Goal: Task Accomplishment & Management: Manage account settings

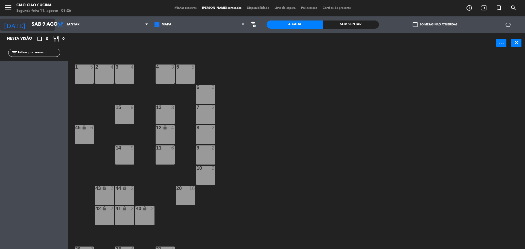
click at [29, 21] on input "Sáb 9 ago" at bounding box center [60, 24] width 63 height 11
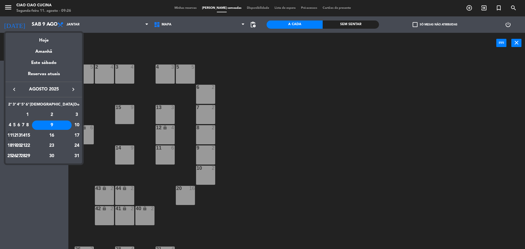
click at [11, 135] on div "11" at bounding box center [10, 135] width 4 height 9
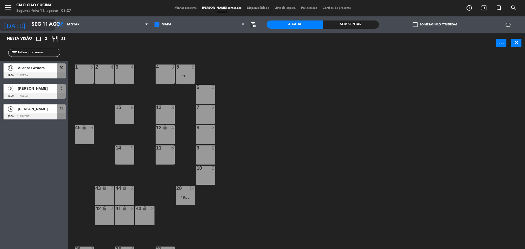
click at [38, 27] on input "Seg 11 ago" at bounding box center [60, 24] width 63 height 11
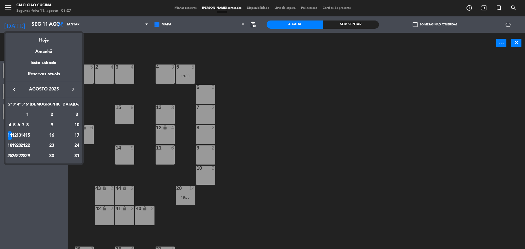
click at [75, 125] on div "10" at bounding box center [76, 125] width 5 height 9
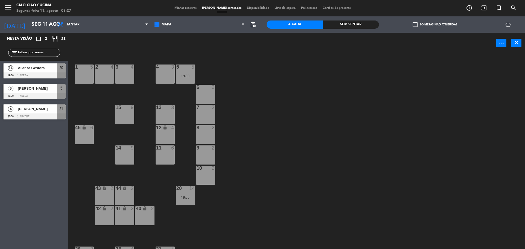
type input "Dom 10 ago"
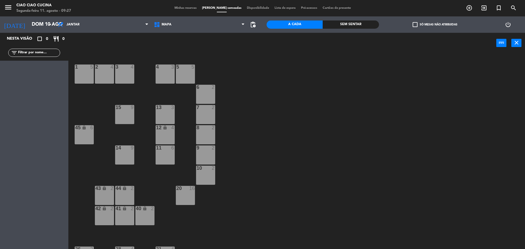
click at [195, 7] on span "Minhas reservas" at bounding box center [186, 8] width 28 height 3
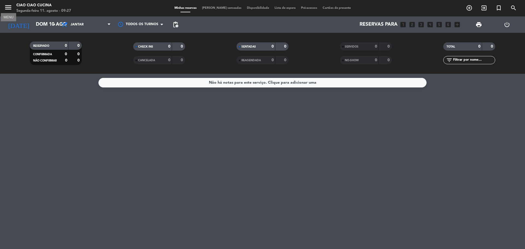
click at [11, 7] on icon "menu" at bounding box center [8, 7] width 8 height 8
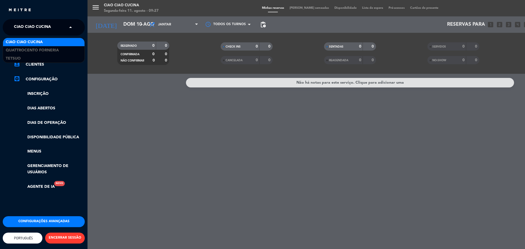
click at [73, 28] on span at bounding box center [71, 27] width 9 height 11
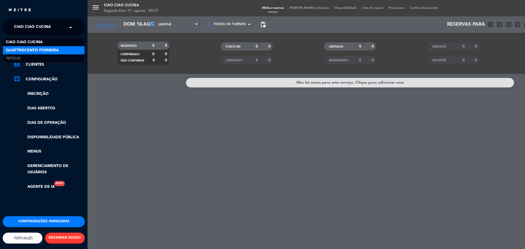
click at [39, 50] on span "Quattrocento Forneria" at bounding box center [32, 50] width 53 height 6
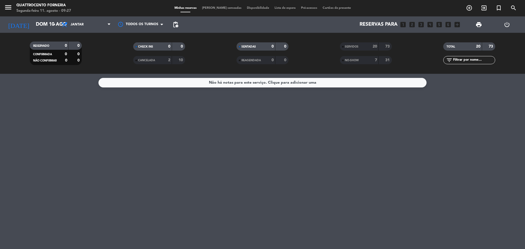
click at [376, 62] on strong "7" at bounding box center [376, 60] width 2 height 4
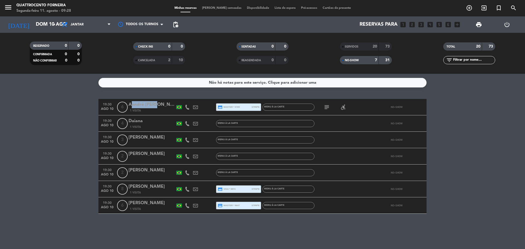
drag, startPoint x: 130, startPoint y: 105, endPoint x: 153, endPoint y: 105, distance: 23.5
click at [153, 105] on div "Anndré [PERSON_NAME]" at bounding box center [151, 104] width 46 height 7
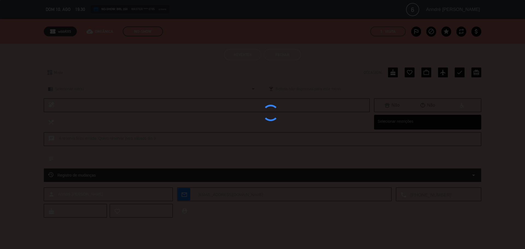
copy div "[PERSON_NAME]"
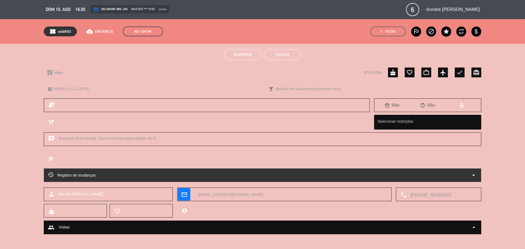
click at [286, 55] on button "Fechar" at bounding box center [282, 54] width 37 height 11
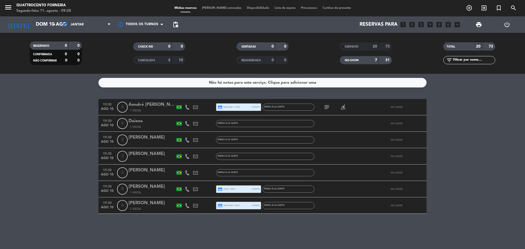
drag, startPoint x: 128, startPoint y: 105, endPoint x: 153, endPoint y: 106, distance: 24.9
click at [153, 106] on div "19:30 [DATE] 6 [PERSON_NAME] 1 Visita credit_card master * 0785 stripe MENU À L…" at bounding box center [262, 107] width 328 height 16
copy div "[PERSON_NAME]"
click at [512, 7] on icon "search" at bounding box center [513, 8] width 7 height 7
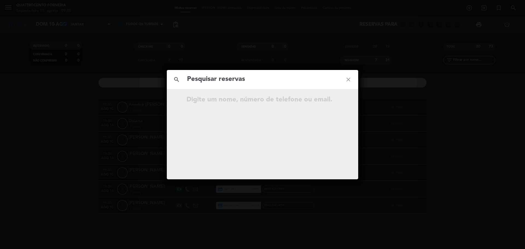
click at [261, 83] on input "text" at bounding box center [262, 79] width 152 height 11
type input "[PERSON_NAME]"
click at [265, 124] on div "search Anndré [PERSON_NAME] close Sem resultados para " Anndré [PERSON_NAME]"" at bounding box center [262, 124] width 191 height 109
click at [282, 84] on input "[PERSON_NAME]" at bounding box center [262, 79] width 152 height 11
click at [282, 82] on input "[PERSON_NAME]" at bounding box center [262, 79] width 152 height 11
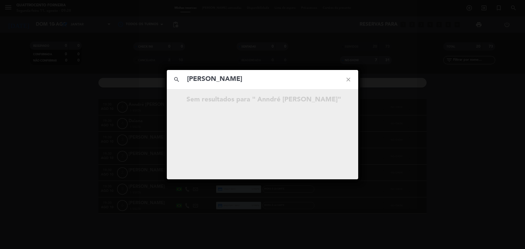
click at [349, 80] on icon "close" at bounding box center [348, 80] width 20 height 20
click at [328, 229] on div "search close Sem resultados para """ at bounding box center [262, 124] width 525 height 249
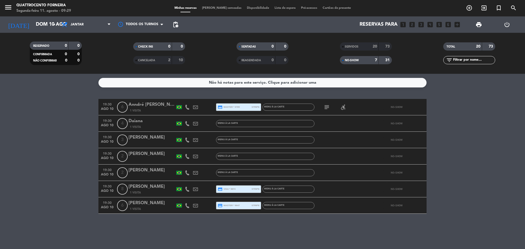
click at [327, 104] on icon "subject" at bounding box center [326, 107] width 7 height 7
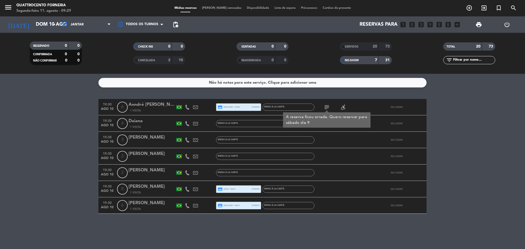
click at [157, 106] on div "Anndré [PERSON_NAME]" at bounding box center [151, 104] width 46 height 7
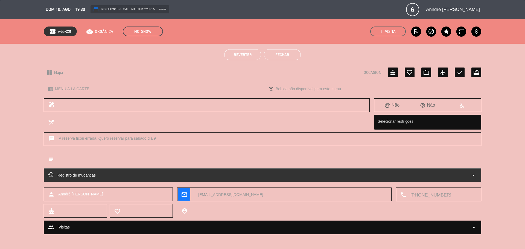
click at [287, 54] on button "Fechar" at bounding box center [282, 54] width 37 height 11
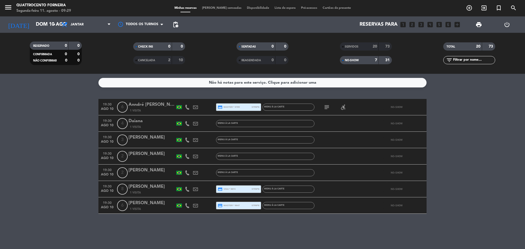
click at [187, 108] on icon at bounding box center [187, 107] width 5 height 5
click at [189, 97] on span "content_paste" at bounding box center [191, 98] width 4 height 4
click at [138, 120] on div "Daiana" at bounding box center [151, 121] width 46 height 7
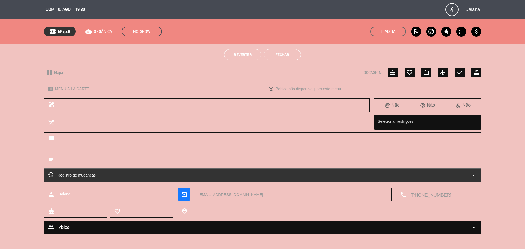
click at [277, 55] on button "Fechar" at bounding box center [282, 54] width 37 height 11
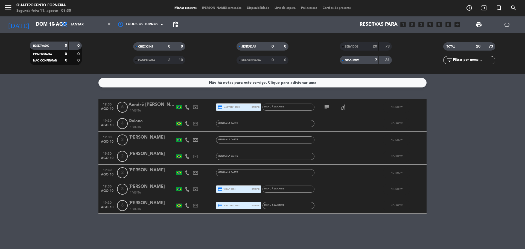
click at [185, 122] on icon at bounding box center [187, 123] width 5 height 5
click at [189, 112] on span "content_paste" at bounding box center [191, 114] width 4 height 4
click at [187, 139] on icon at bounding box center [187, 139] width 5 height 5
click at [186, 133] on button "Copiar content_paste" at bounding box center [184, 131] width 17 height 6
click at [186, 130] on button "Copiar content_paste" at bounding box center [184, 131] width 17 height 6
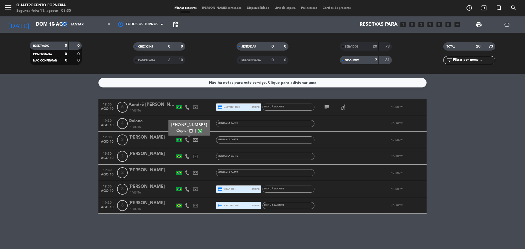
click at [186, 157] on icon at bounding box center [187, 156] width 5 height 5
click at [187, 145] on button "Copiar content_paste" at bounding box center [184, 147] width 17 height 6
click at [186, 173] on icon at bounding box center [187, 172] width 5 height 5
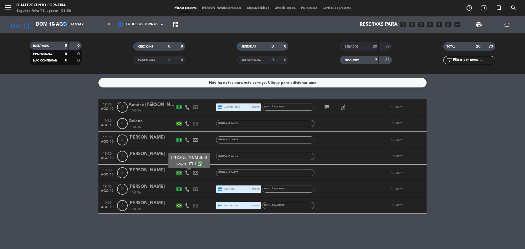
click at [189, 162] on span "content_paste" at bounding box center [191, 164] width 4 height 4
click at [498, 166] on bookings-row "19:30 [DATE] 6 Anndré [PERSON_NAME] 1 Visita credit_card master * 0785 stripe M…" at bounding box center [262, 156] width 525 height 115
click at [10, 10] on icon "menu" at bounding box center [8, 7] width 8 height 8
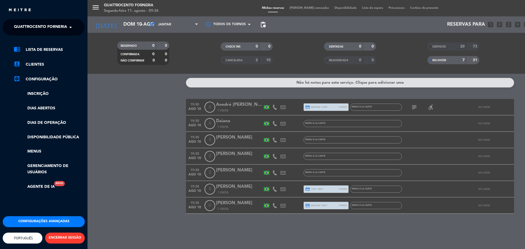
click at [55, 27] on span "Quattrocento Forneria" at bounding box center [40, 27] width 53 height 11
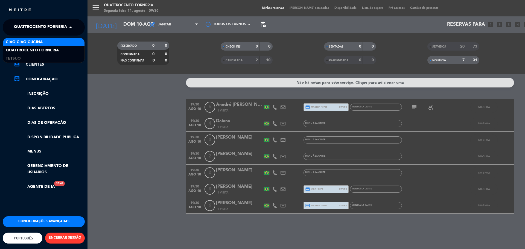
click at [51, 41] on div "Ciao Ciao Cucina" at bounding box center [43, 42] width 81 height 8
